Goal: Check status

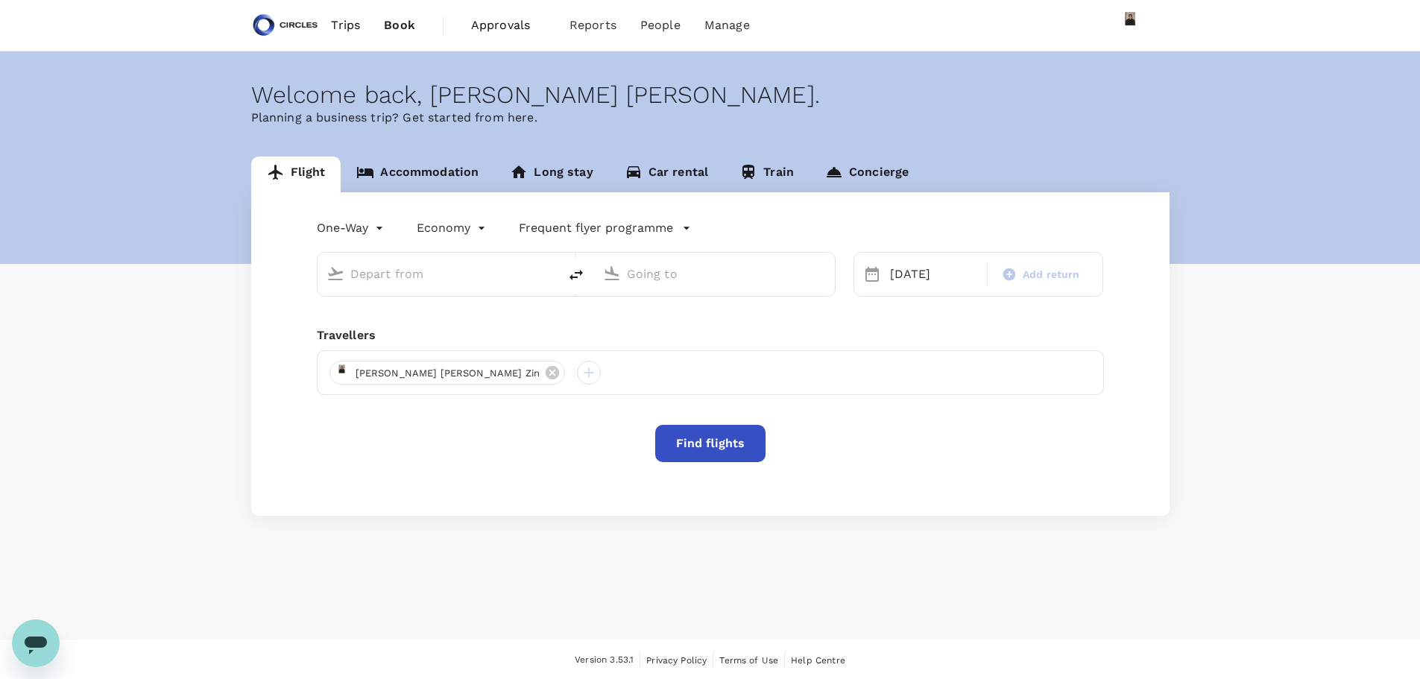
type input "business"
type input "Phuket Intl (HKT)"
type input "Dubai Intl (DXB)"
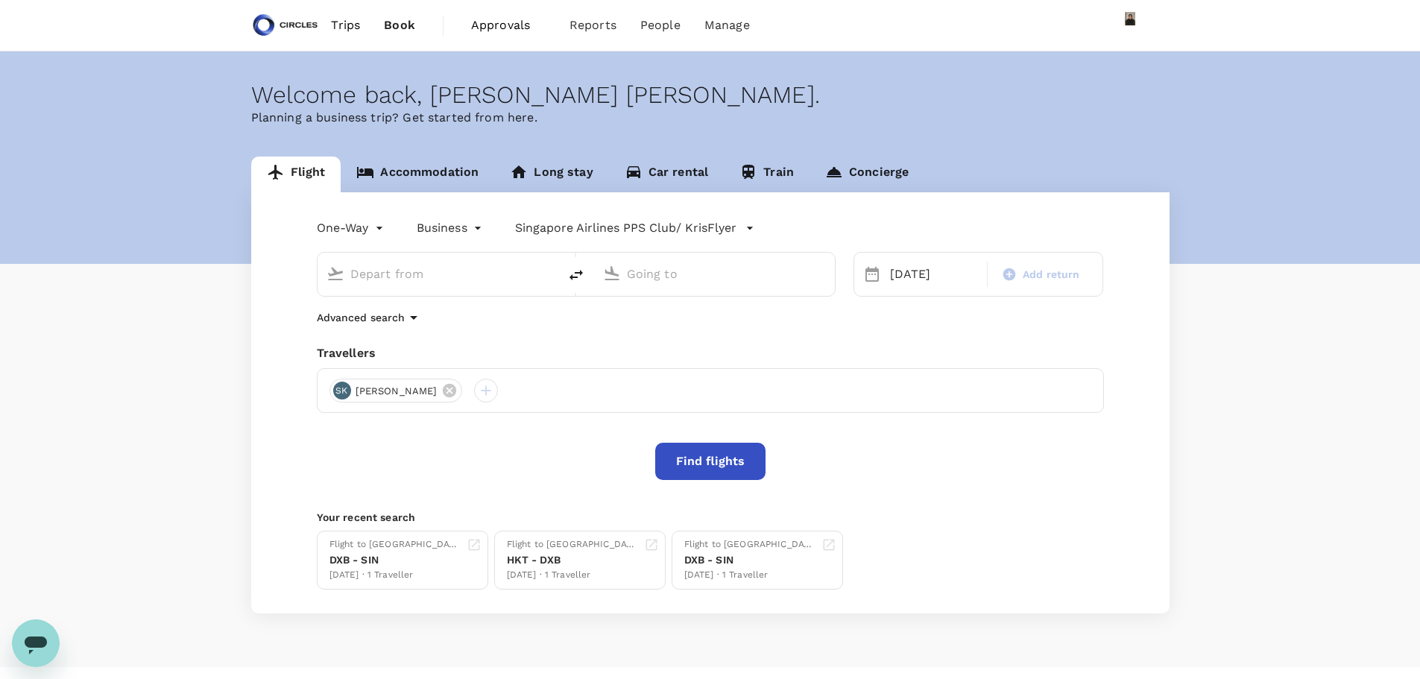
type input "Phuket Intl (HKT)"
type input "Dubai Intl (DXB)"
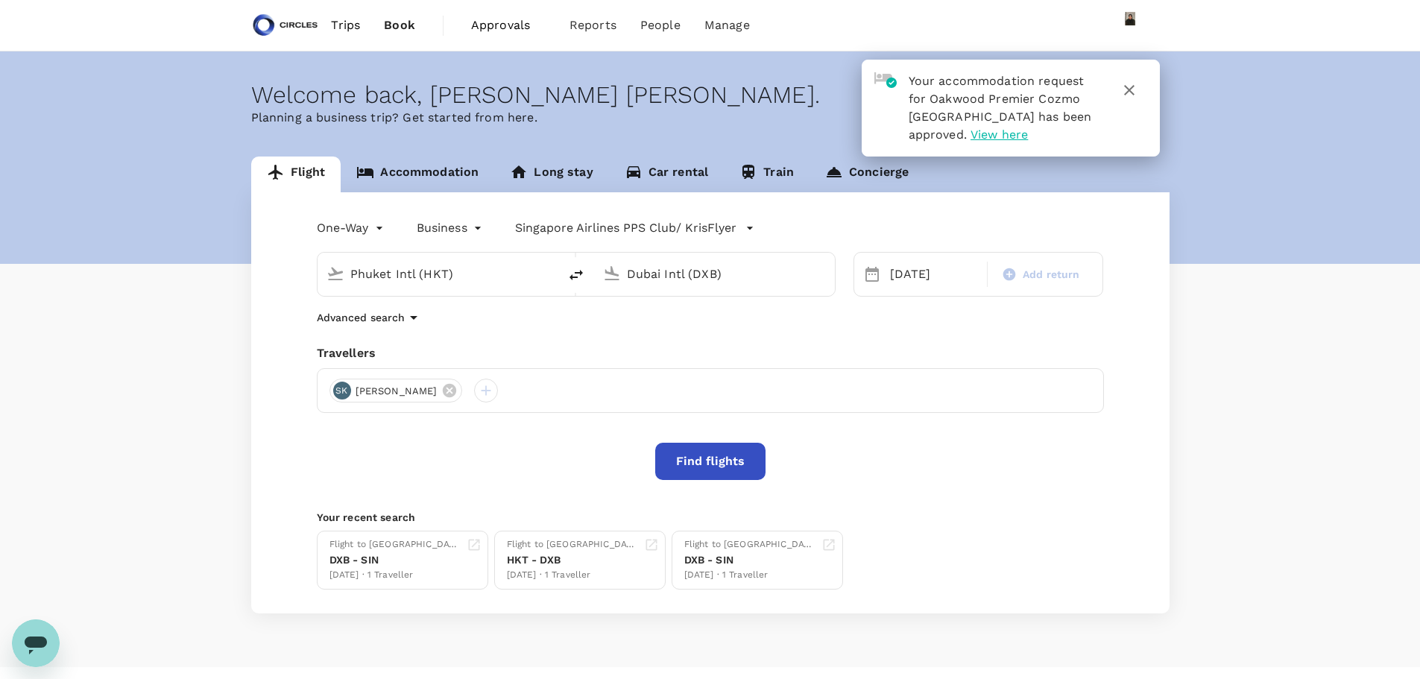
click at [343, 25] on span "Trips" at bounding box center [345, 25] width 29 height 18
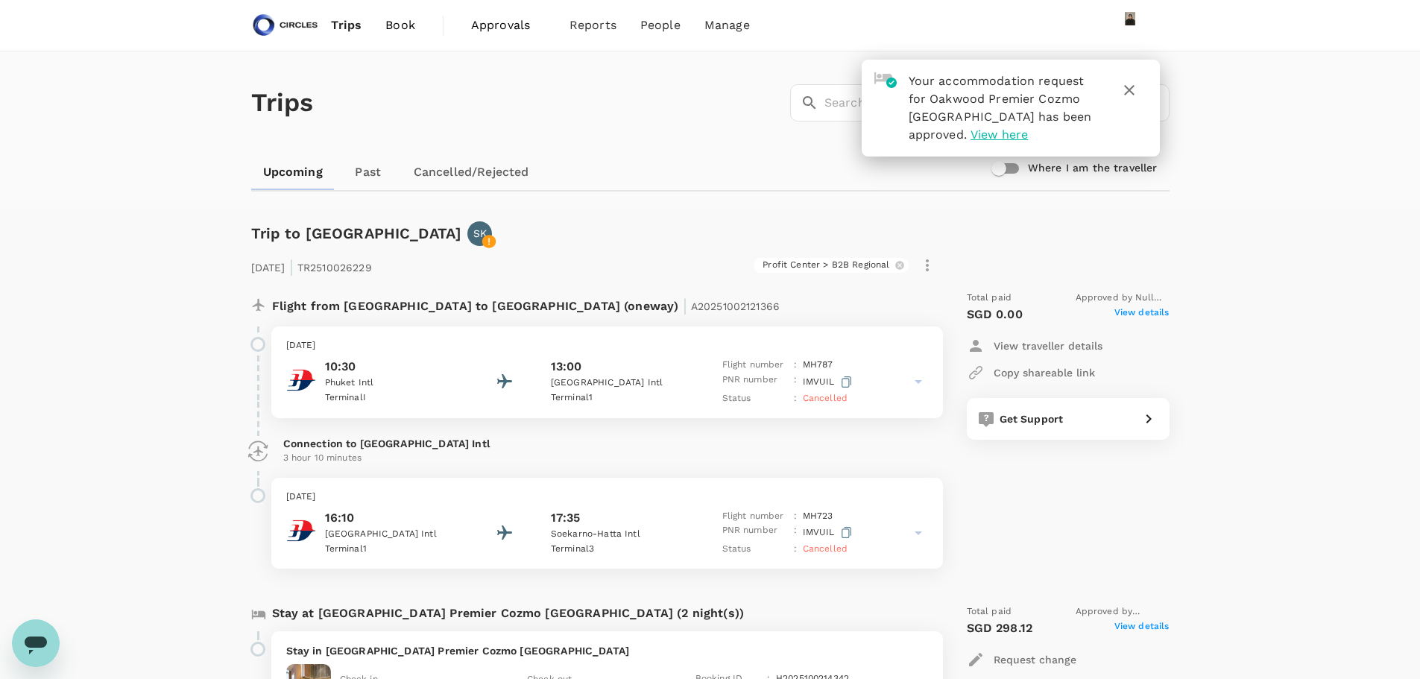
click at [1134, 92] on icon "button" at bounding box center [1129, 90] width 18 height 18
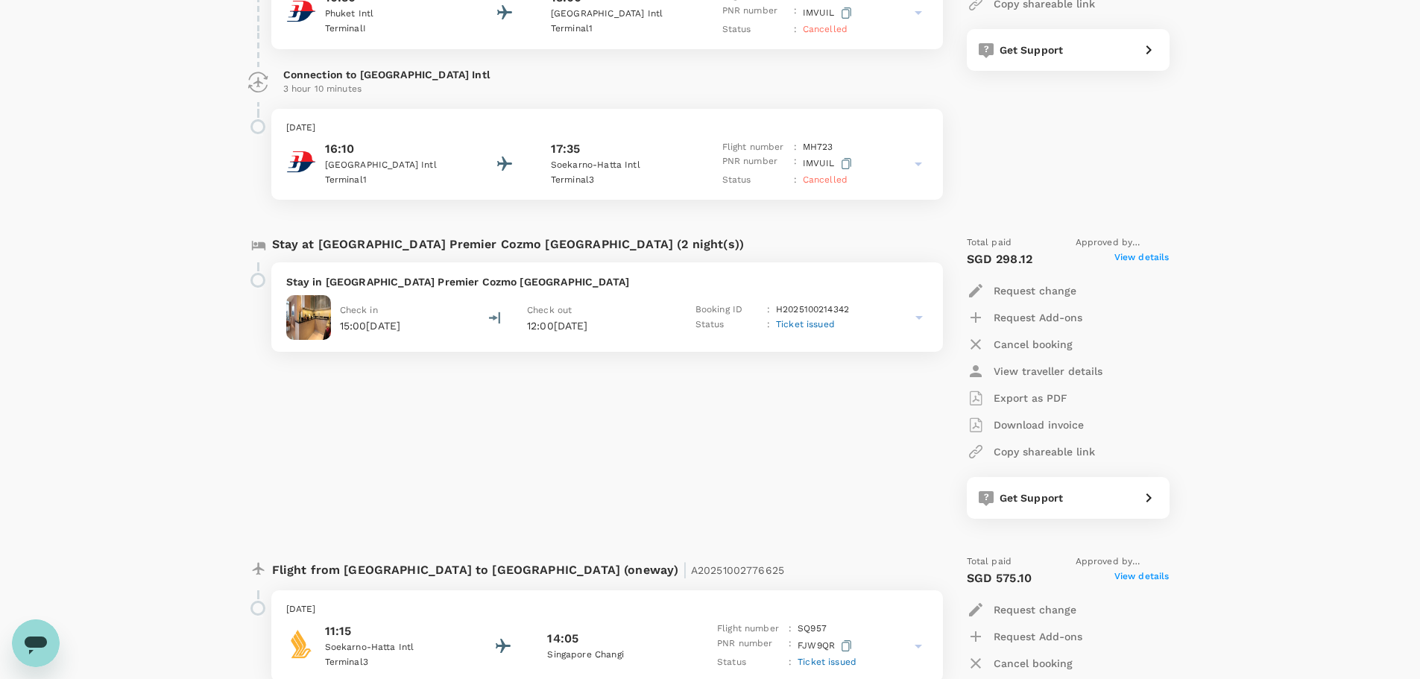
scroll to position [373, 0]
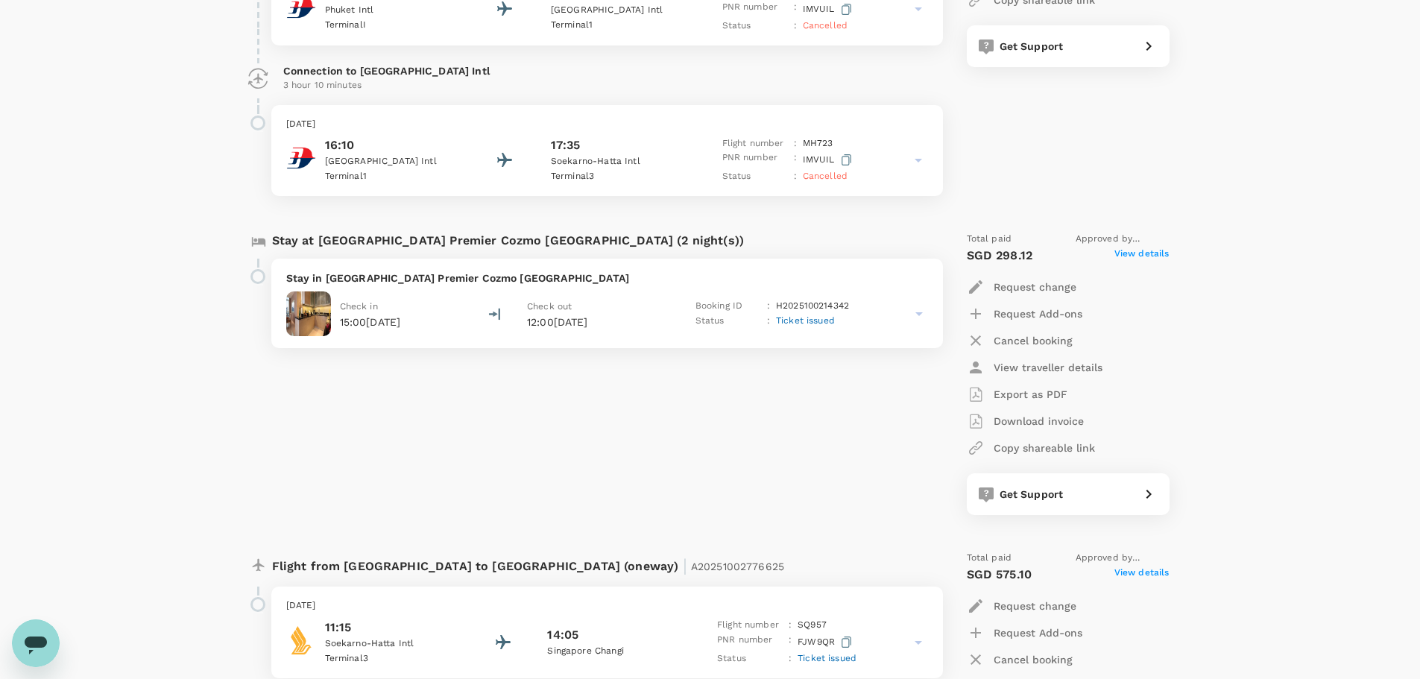
click at [809, 308] on p "H2025100214342" at bounding box center [812, 306] width 73 height 15
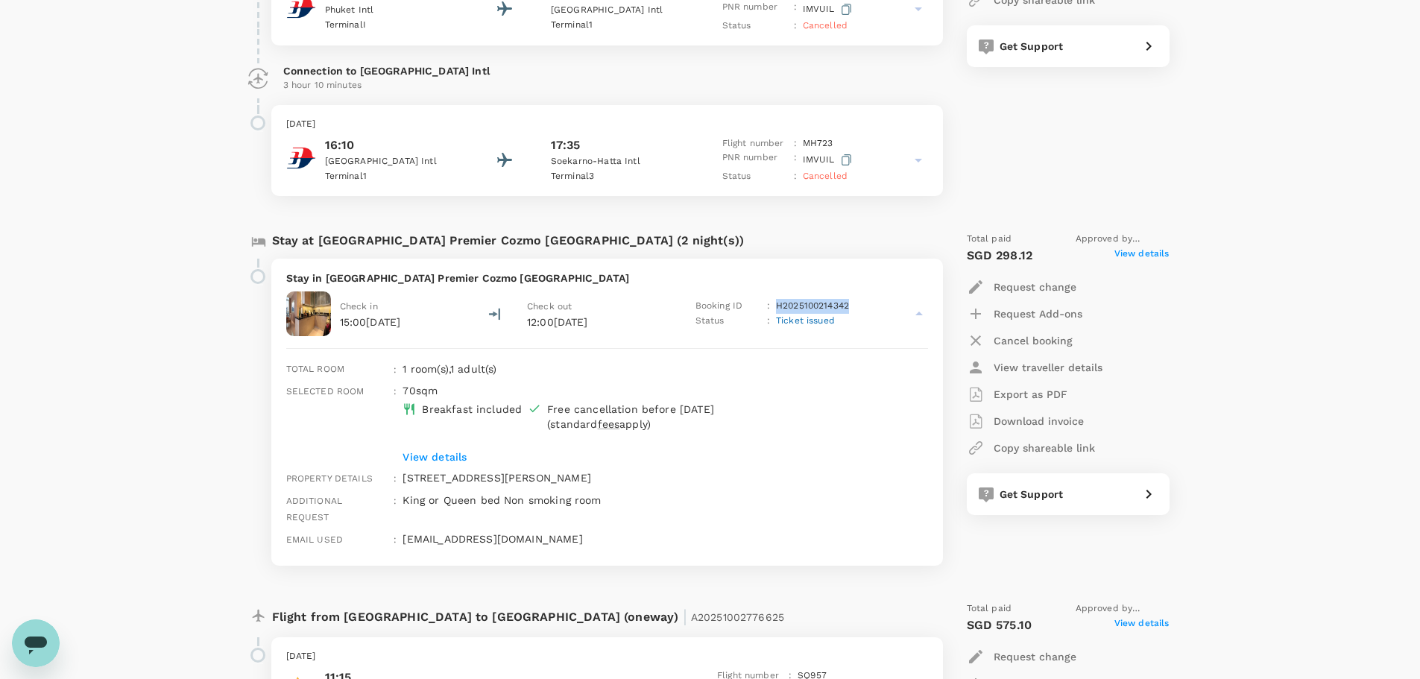
drag, startPoint x: 856, startPoint y: 301, endPoint x: 777, endPoint y: 306, distance: 78.4
click at [777, 306] on div "Booking ID : H2025100214342" at bounding box center [780, 306] width 170 height 15
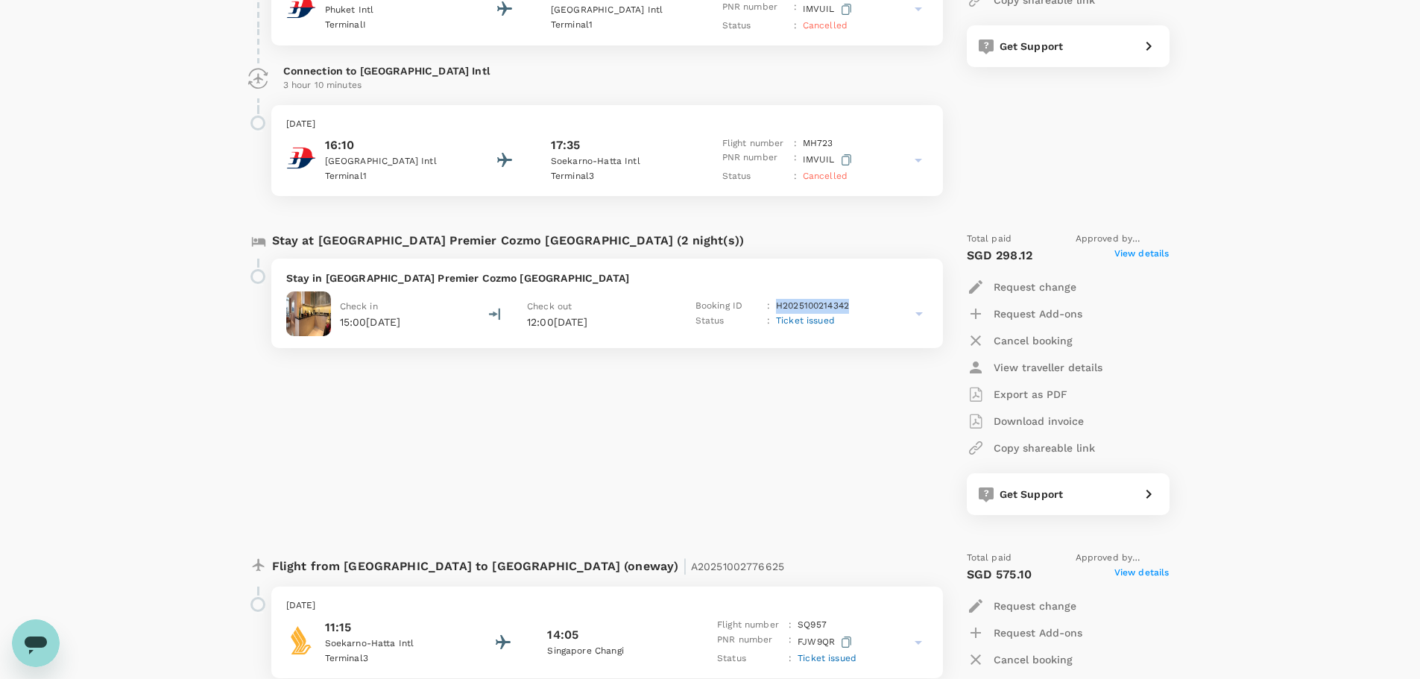
copy p "H2025100214342"
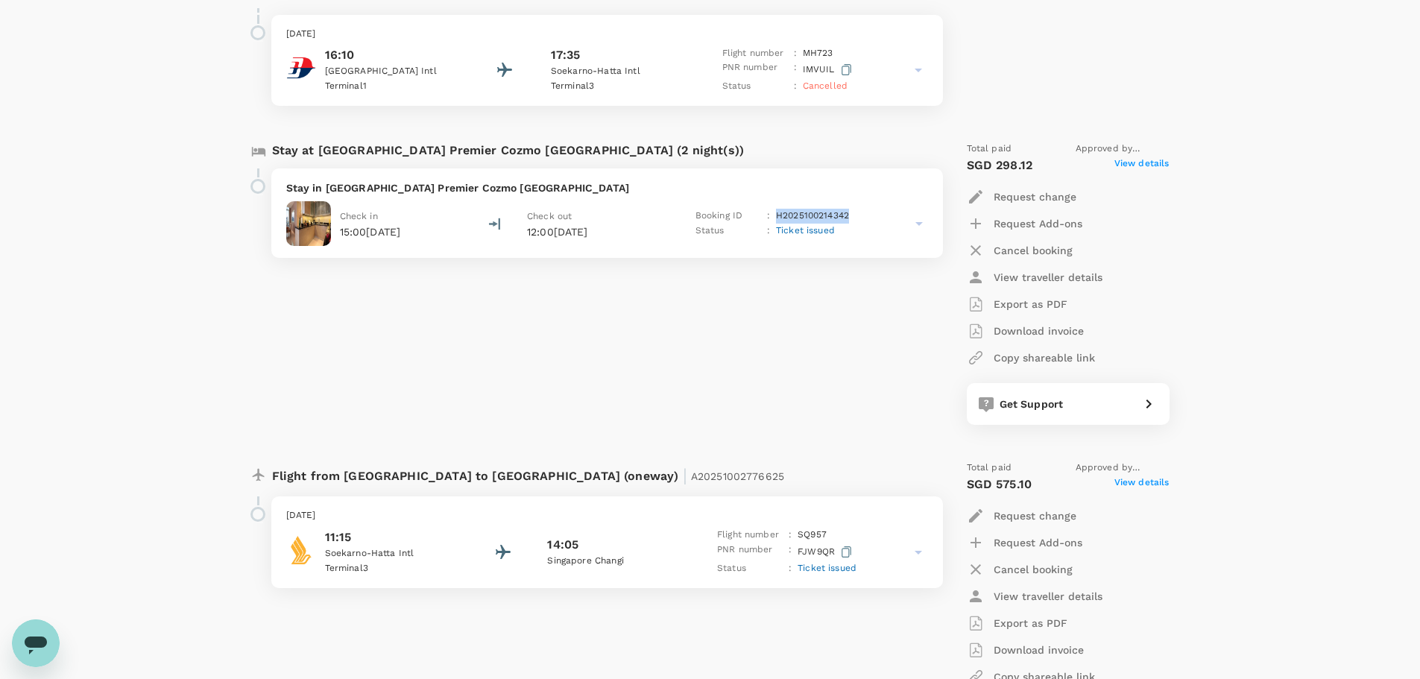
scroll to position [700, 0]
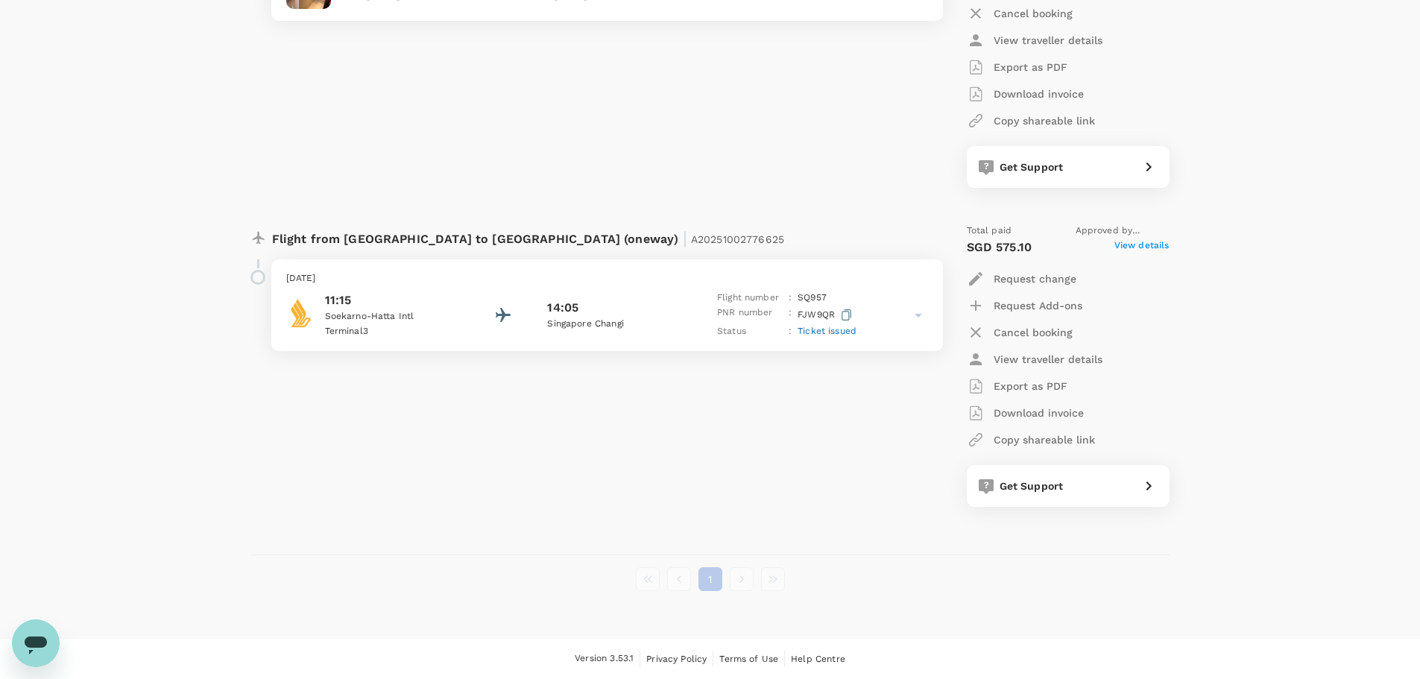
click at [846, 312] on icon "button" at bounding box center [846, 314] width 10 height 11
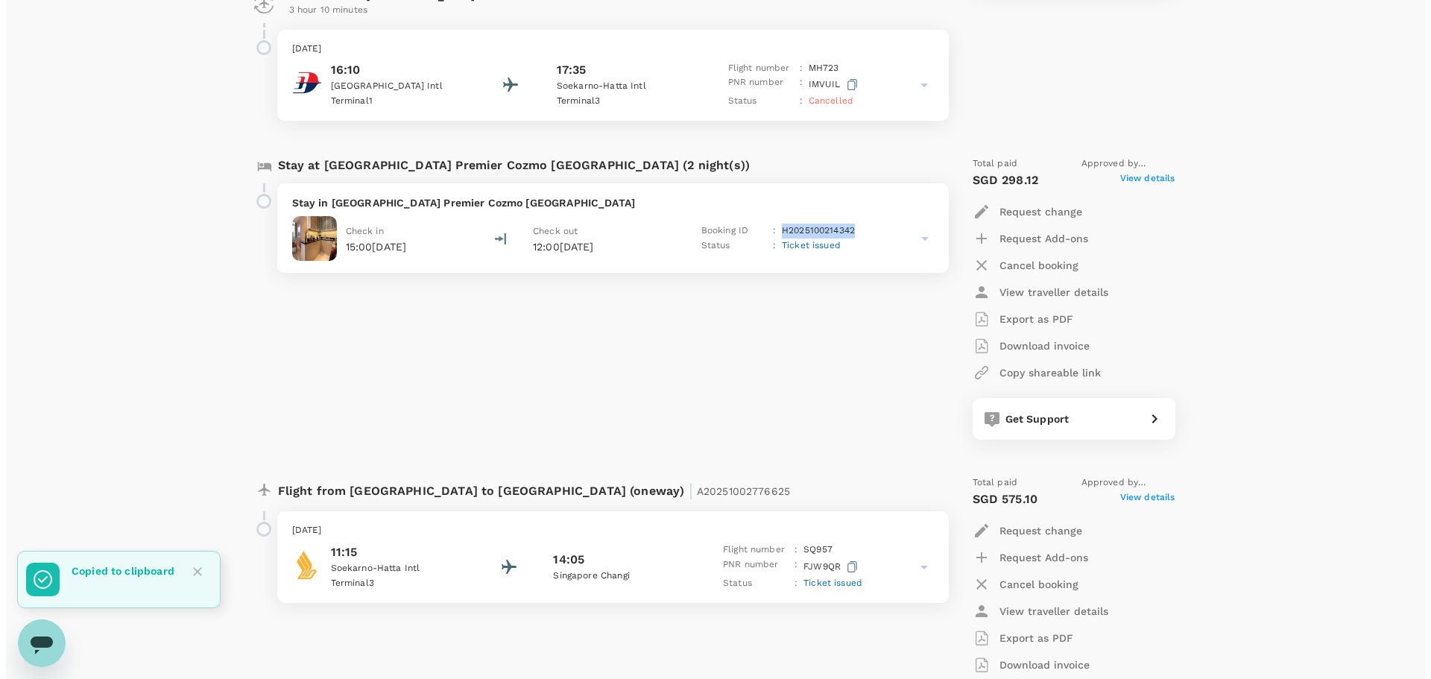
scroll to position [402, 0]
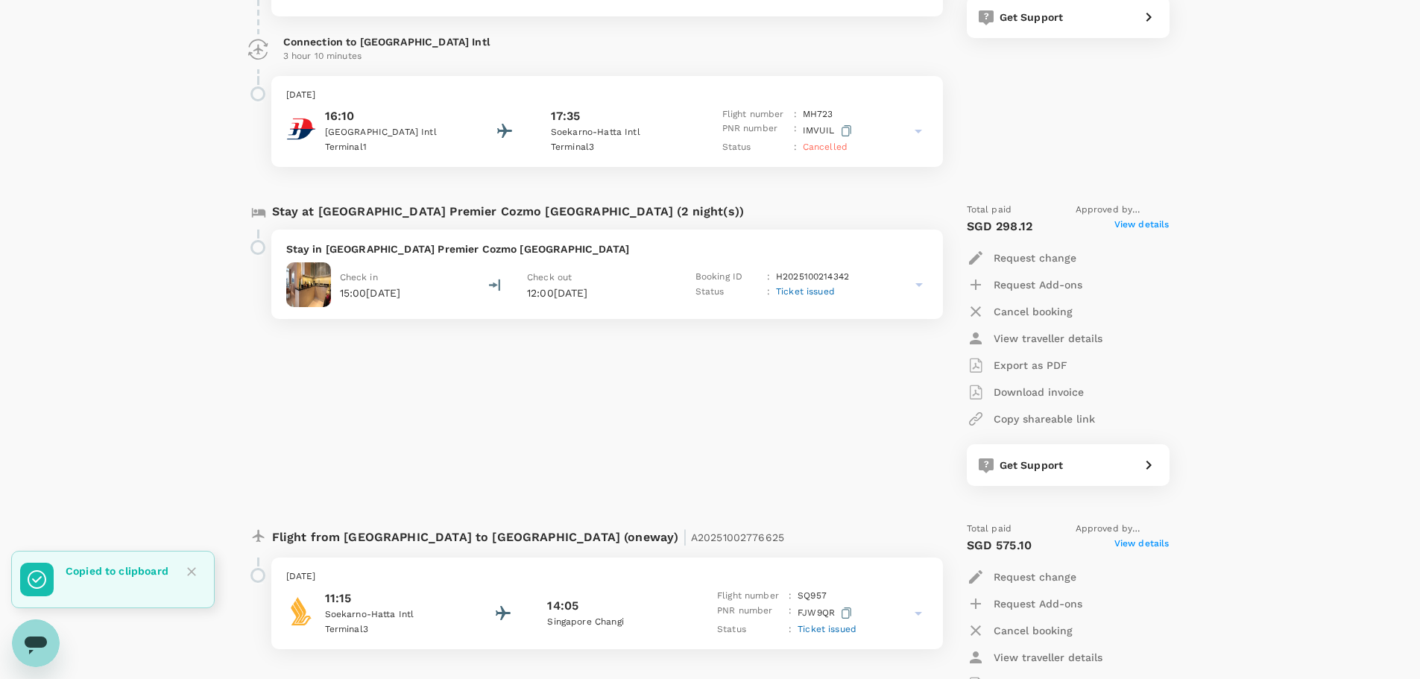
click at [424, 257] on div "Stay in [GEOGRAPHIC_DATA] Premier Cozmo [GEOGRAPHIC_DATA] Check in 15:00[DATE] …" at bounding box center [607, 274] width 672 height 89
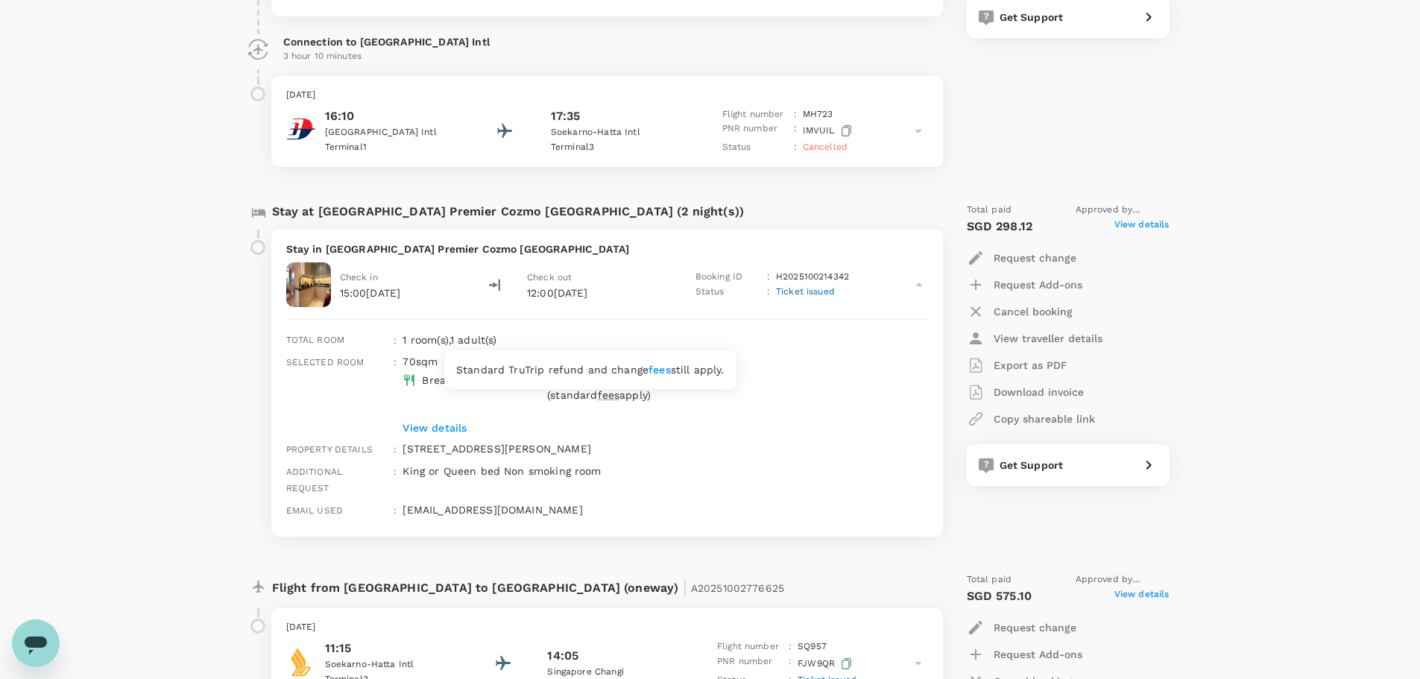
click at [598, 399] on span "fees" at bounding box center [609, 395] width 22 height 12
click at [598, 395] on span "fees" at bounding box center [609, 395] width 22 height 12
click at [456, 426] on p "View details" at bounding box center [642, 427] width 480 height 15
drag, startPoint x: 865, startPoint y: 424, endPoint x: 529, endPoint y: 311, distance: 354.0
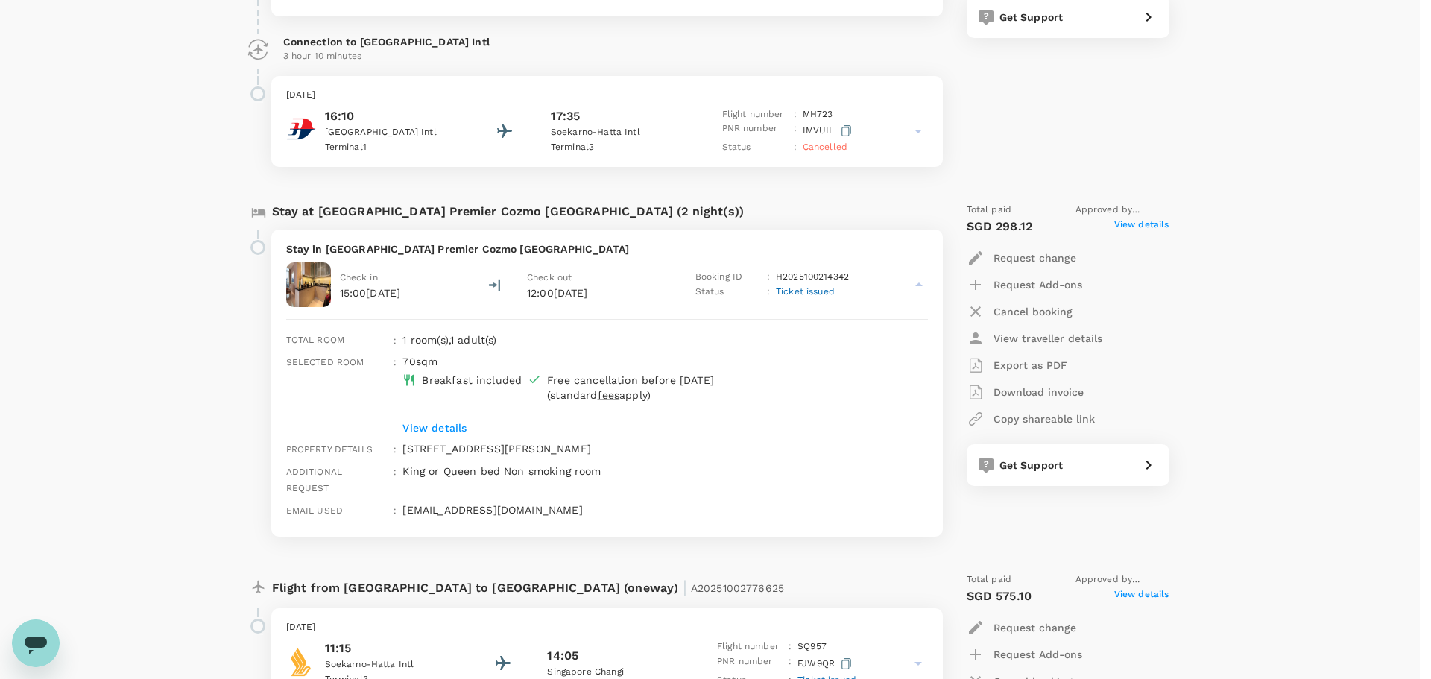
copy div "Free cancellation before [DATE] (standard fees apply) Full refund before [DATE]…"
